Goal: Find contact information: Find contact information

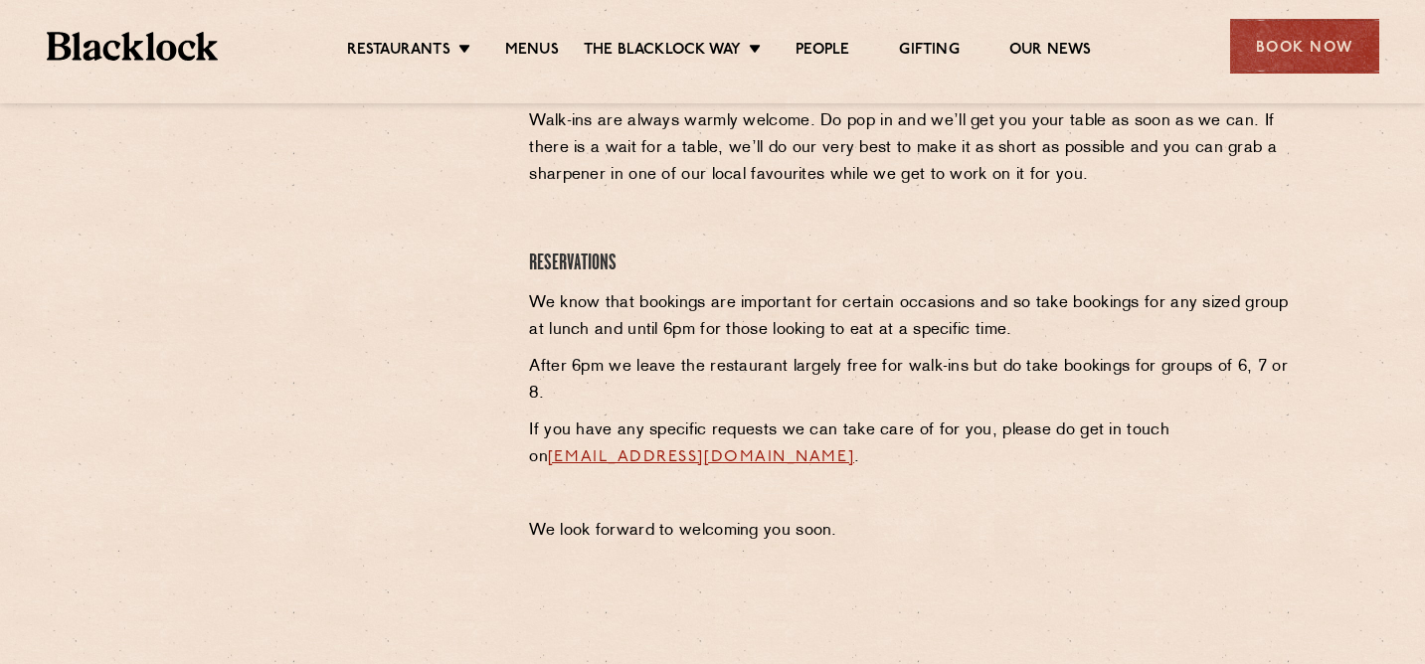
scroll to position [773, 0]
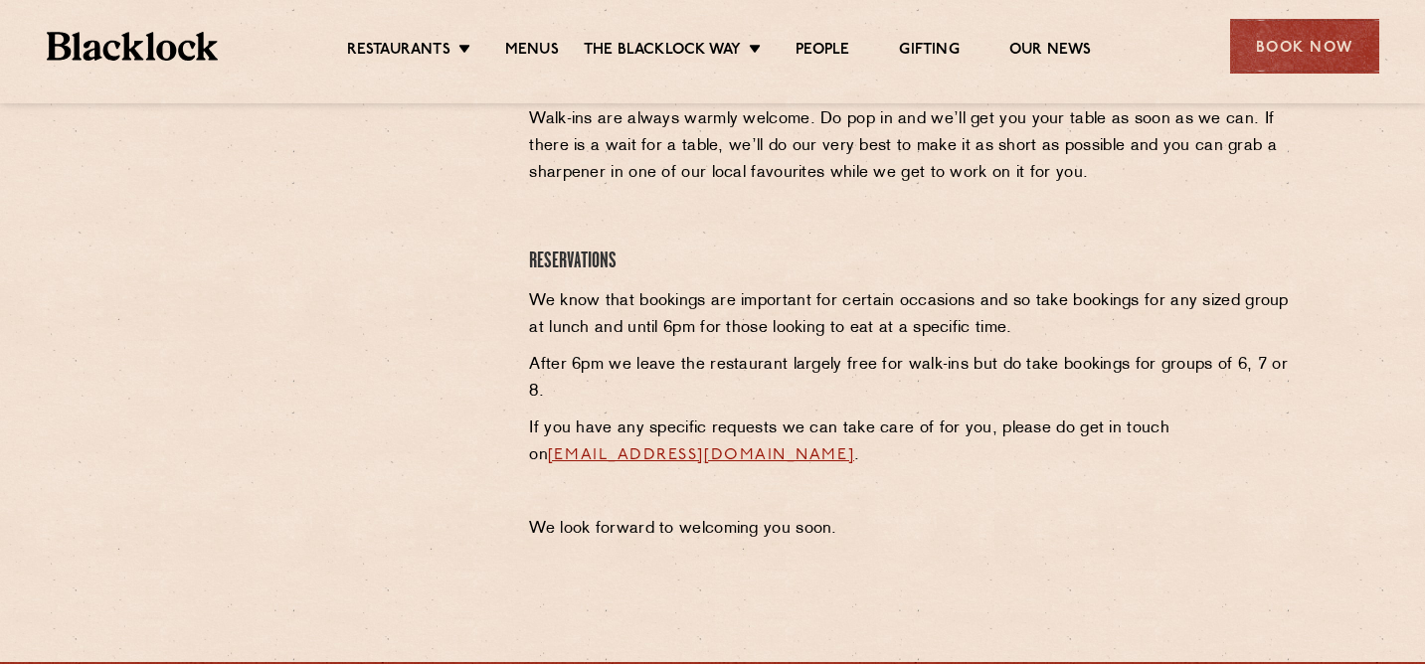
click at [922, 399] on p "After 6pm we leave the restaurant largely free for walk-ins but do take booking…" at bounding box center [910, 379] width 763 height 54
drag, startPoint x: 878, startPoint y: 455, endPoint x: 521, endPoint y: 448, distance: 357.1
click at [521, 448] on div "Soho Reservations Walk-Ins Walk-ins are always warmly welcome. Do pop in and we…" at bounding box center [910, 278] width 793 height 550
copy link "[EMAIL_ADDRESS][DOMAIN_NAME]"
click at [652, 347] on div "Soho Reservations Walk-Ins Walk-ins are always warmly welcome. Do pop in and we…" at bounding box center [910, 278] width 793 height 550
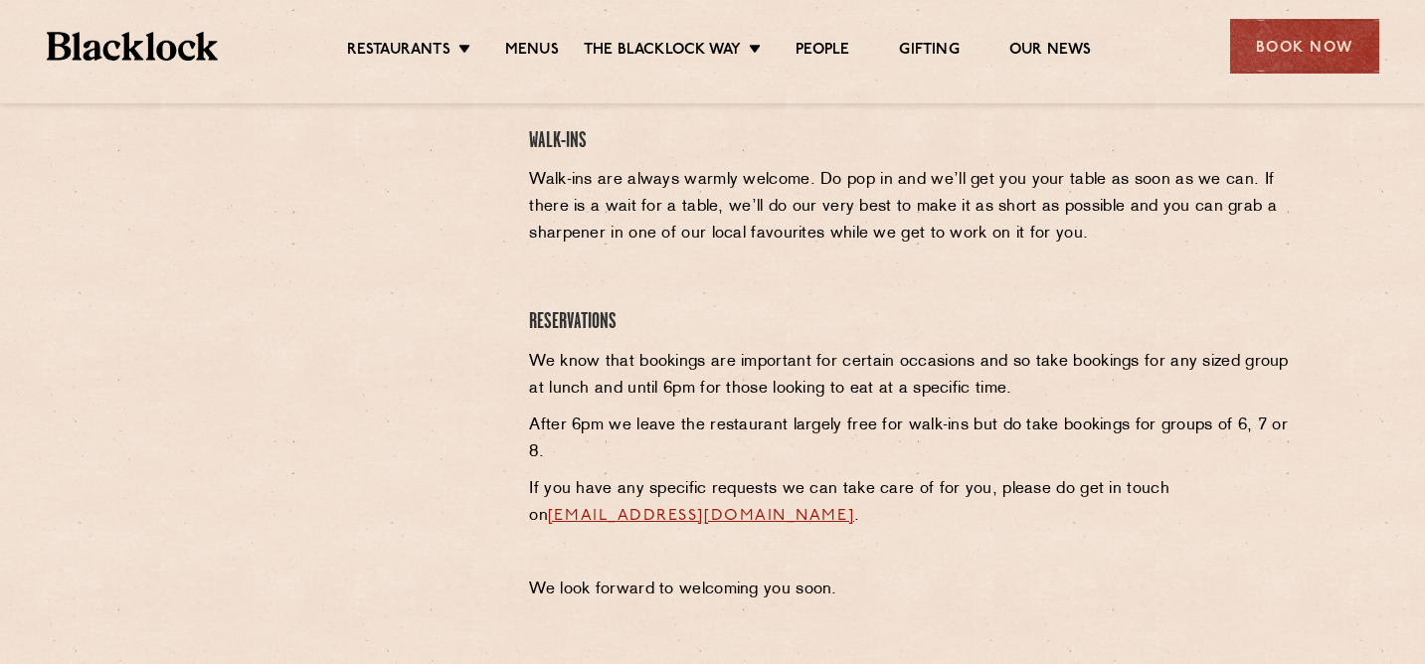
scroll to position [734, 0]
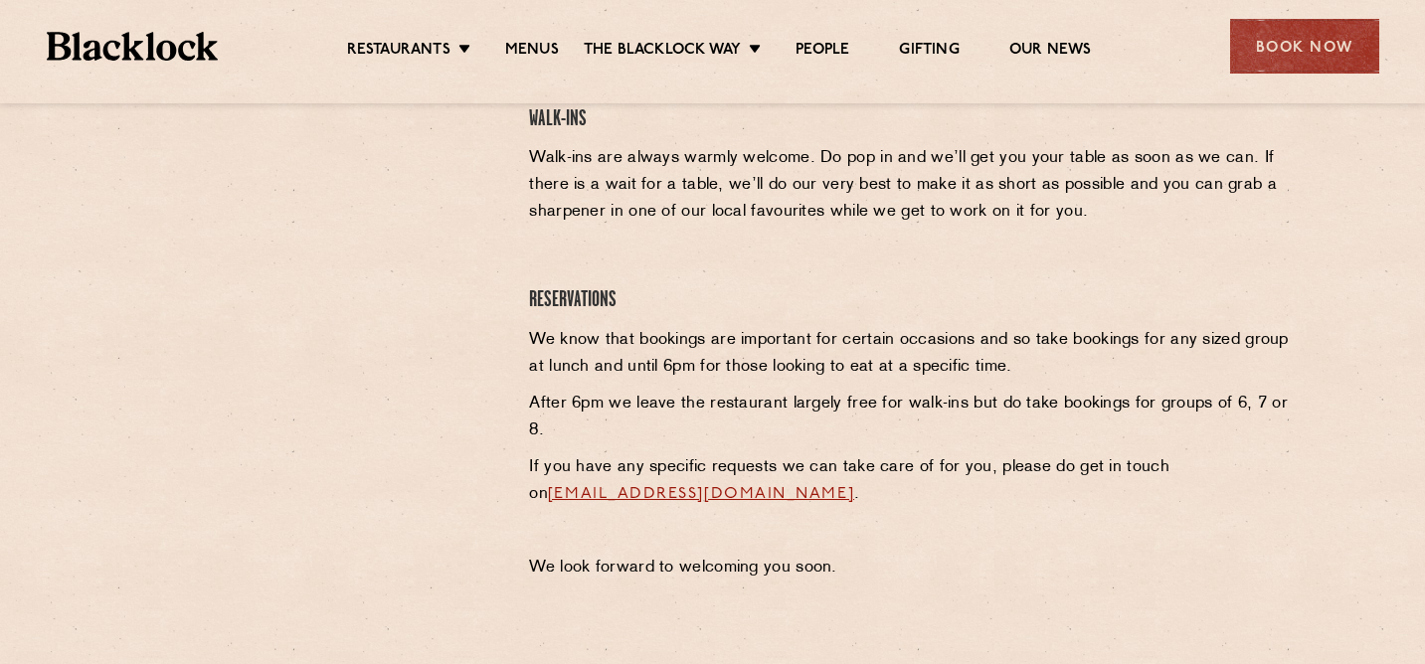
drag, startPoint x: 878, startPoint y: 495, endPoint x: 524, endPoint y: 487, distance: 354.1
click at [524, 487] on div "Soho Reservations Walk-Ins Walk-ins are always warmly welcome. Do pop in and we…" at bounding box center [910, 317] width 793 height 550
copy link "[EMAIL_ADDRESS][DOMAIN_NAME]"
click at [503, 342] on div at bounding box center [316, 317] width 396 height 550
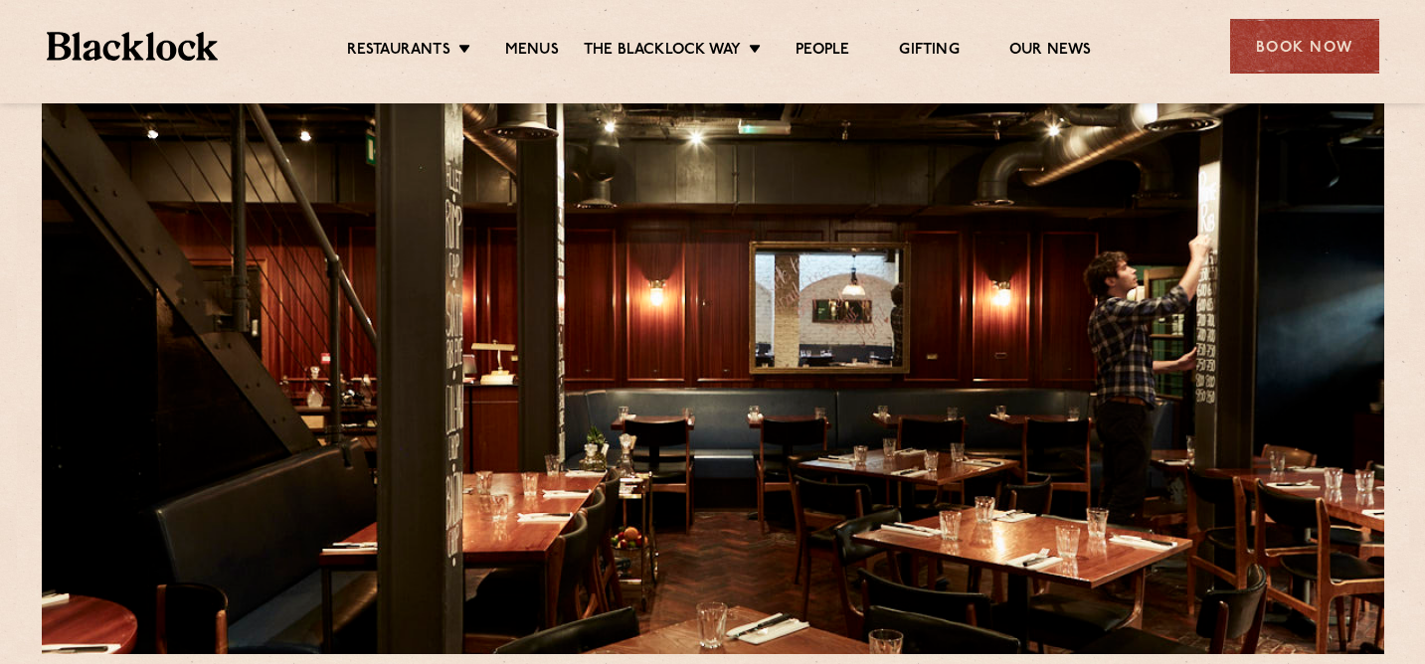
scroll to position [58, 0]
